Goal: Transaction & Acquisition: Purchase product/service

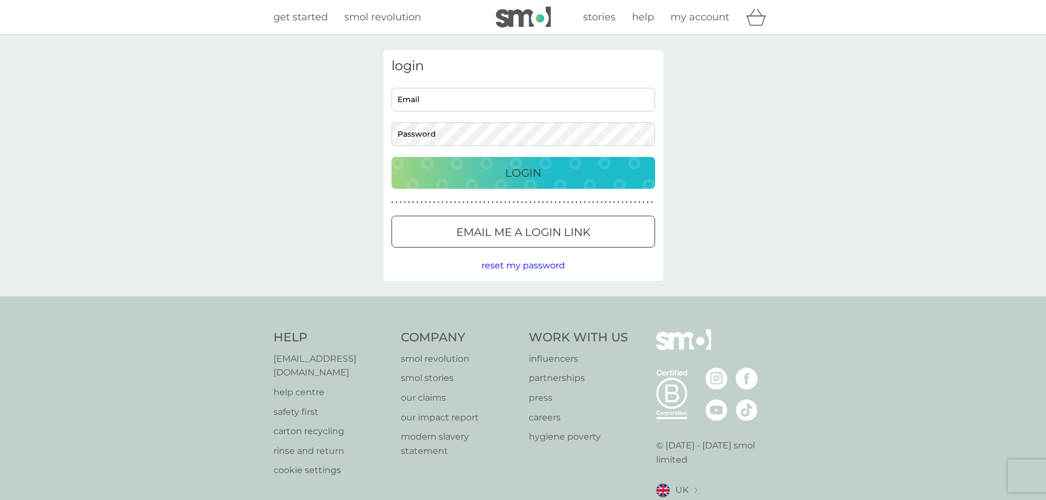
click at [439, 99] on input "Email" at bounding box center [523, 100] width 264 height 24
type input "[EMAIL_ADDRESS][DOMAIN_NAME]"
click at [510, 170] on p "Login" at bounding box center [523, 173] width 36 height 18
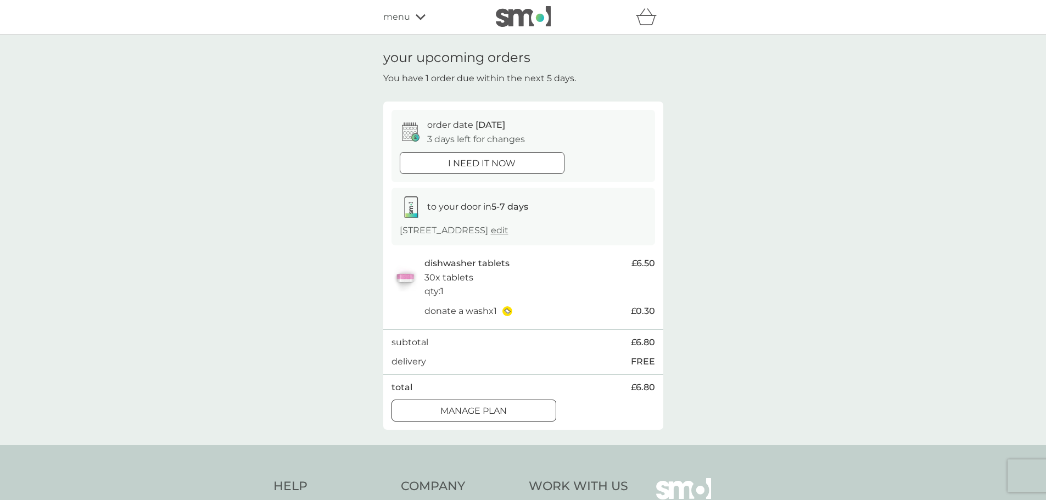
click at [412, 11] on div "menu" at bounding box center [429, 17] width 93 height 14
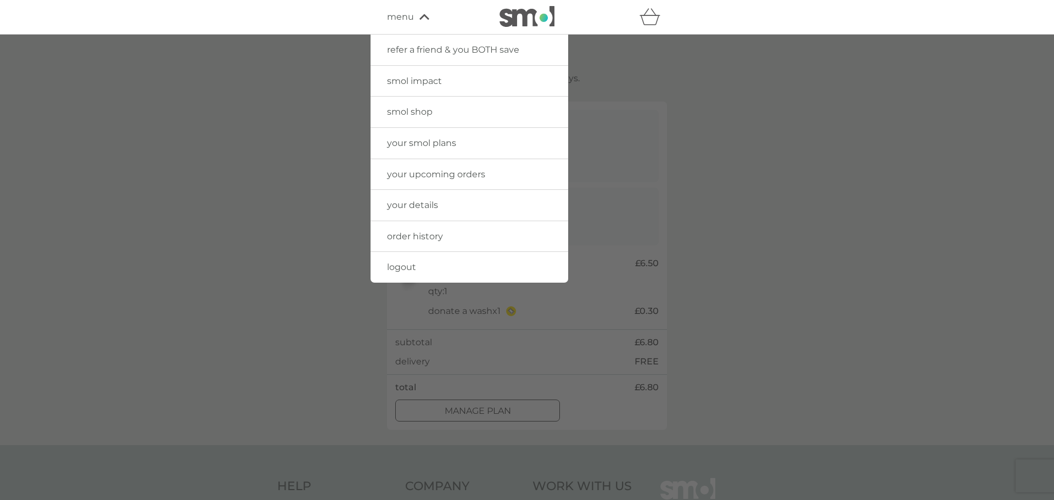
click at [440, 147] on span "your smol plans" at bounding box center [421, 143] width 69 height 10
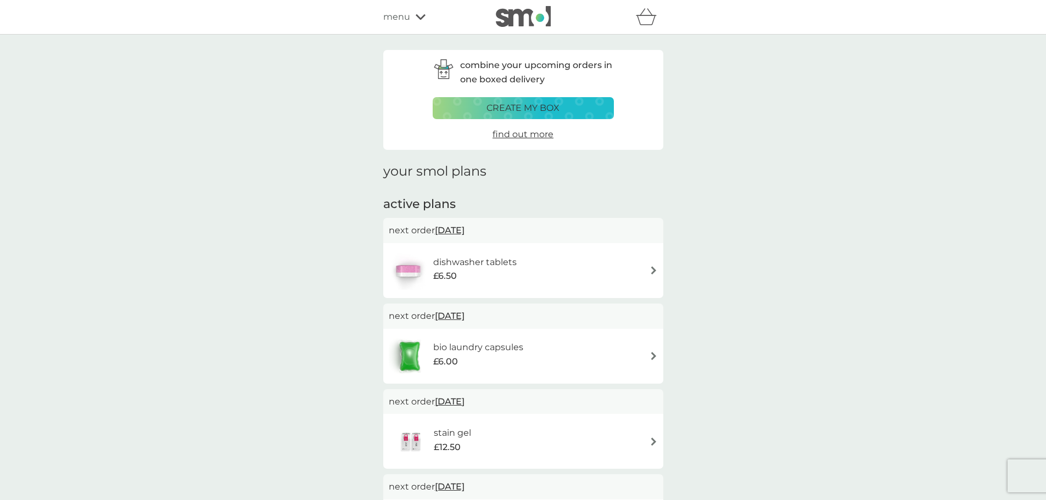
click at [497, 343] on h6 "bio laundry capsules" at bounding box center [478, 347] width 90 height 14
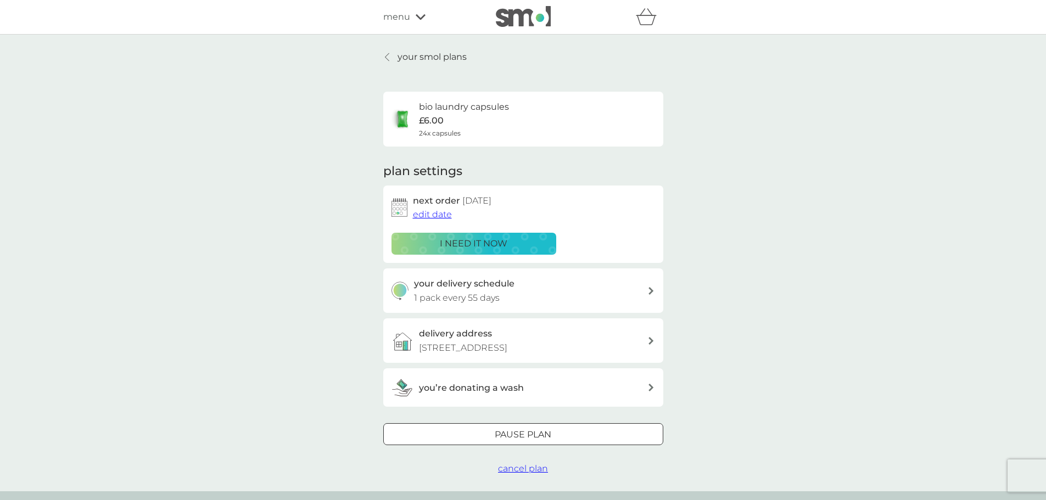
click at [495, 243] on p "i need it now" at bounding box center [474, 244] width 68 height 14
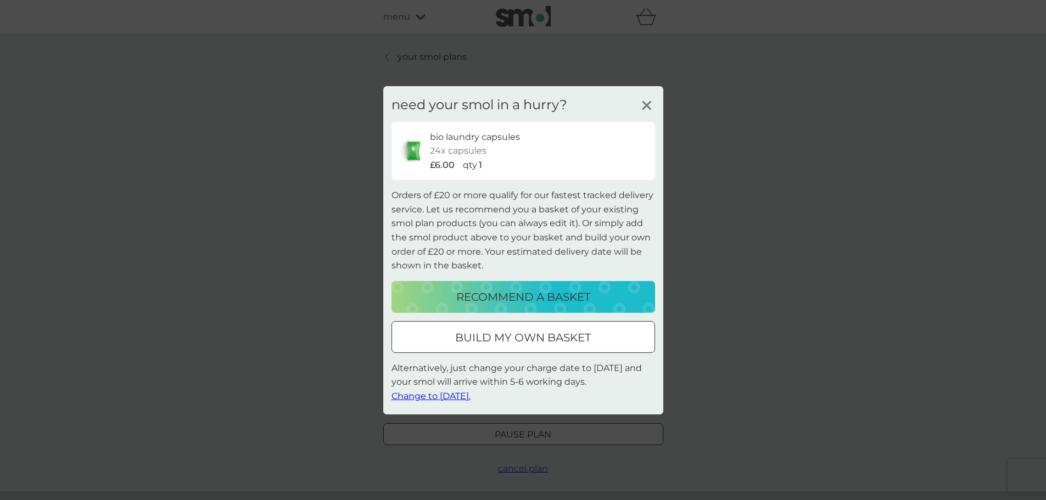
click at [525, 290] on p "recommend a basket" at bounding box center [523, 297] width 134 height 18
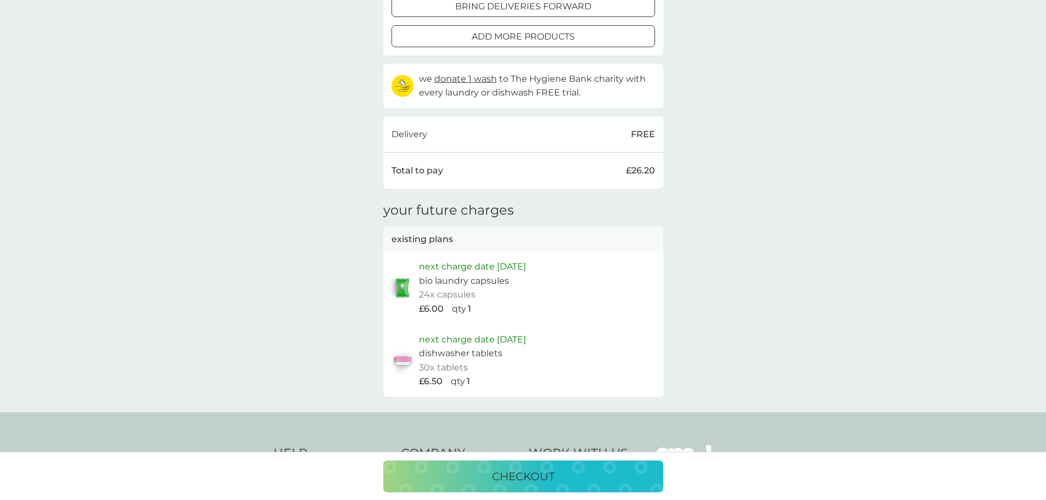
scroll to position [265, 0]
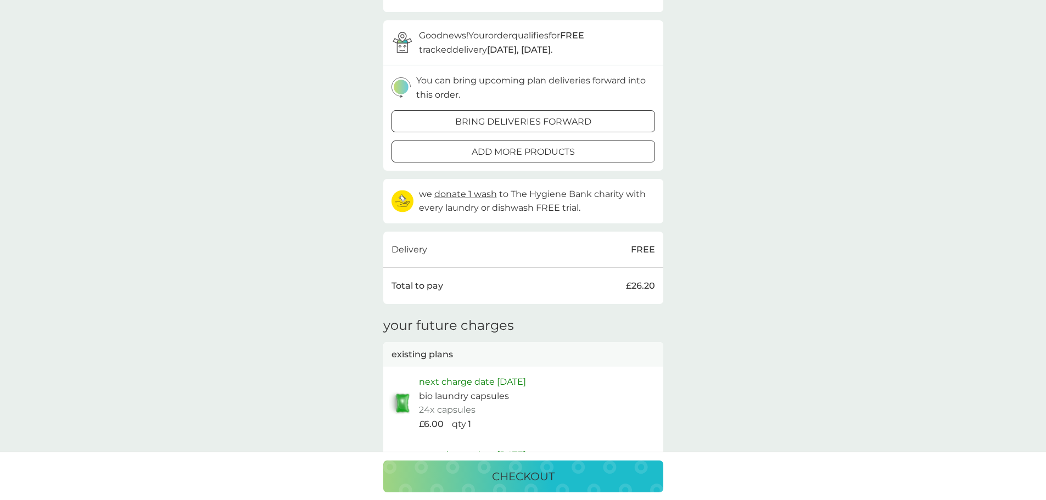
click at [526, 479] on p "checkout" at bounding box center [523, 477] width 63 height 18
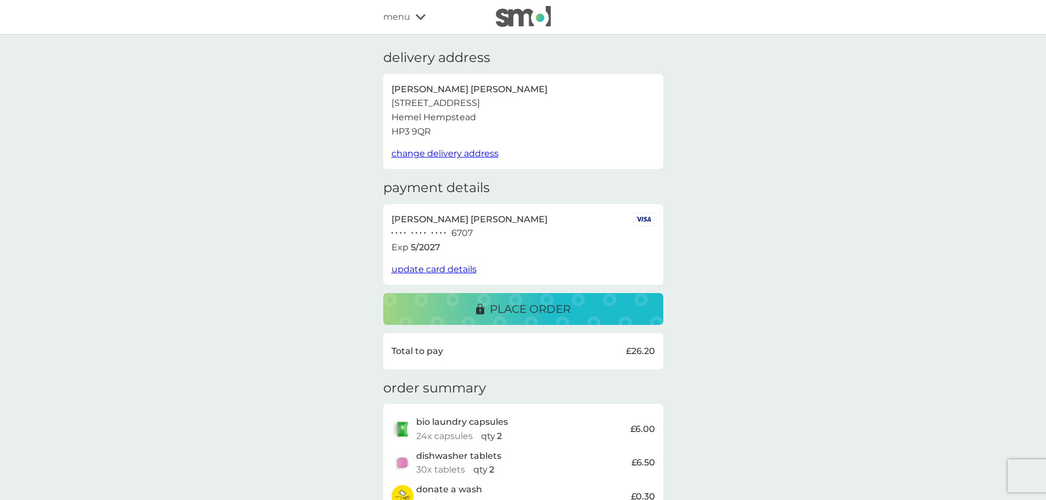
click at [530, 310] on p "place order" at bounding box center [530, 309] width 81 height 18
